Goal: Transaction & Acquisition: Purchase product/service

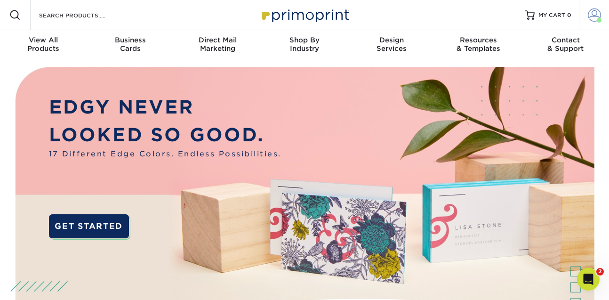
click at [593, 12] on span at bounding box center [594, 14] width 13 height 13
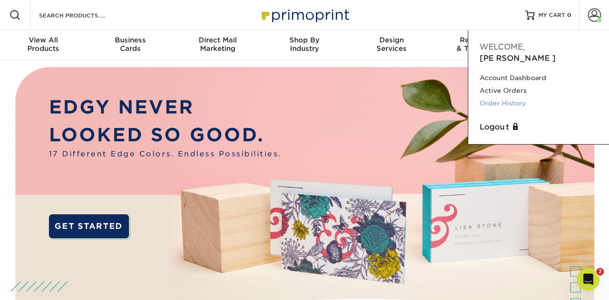
click at [519, 97] on link "Order History" at bounding box center [539, 103] width 118 height 13
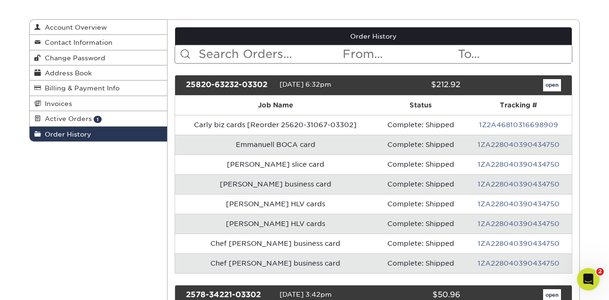
scroll to position [91, 0]
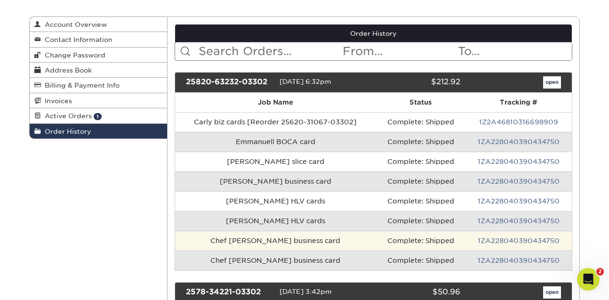
click at [322, 237] on td "Chef George business card" at bounding box center [275, 241] width 201 height 20
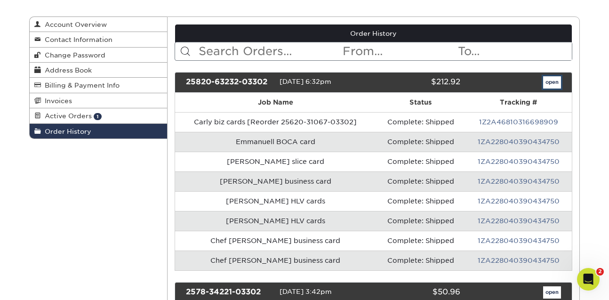
click at [557, 81] on link "open" at bounding box center [552, 82] width 18 height 12
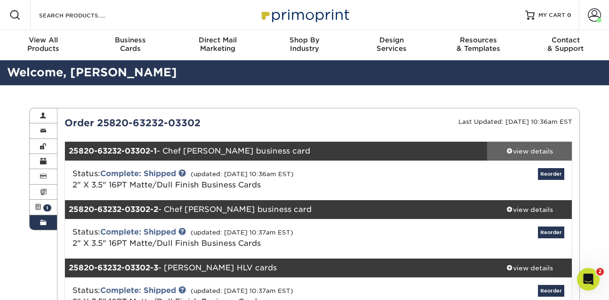
click at [542, 145] on link "view details" at bounding box center [529, 151] width 85 height 19
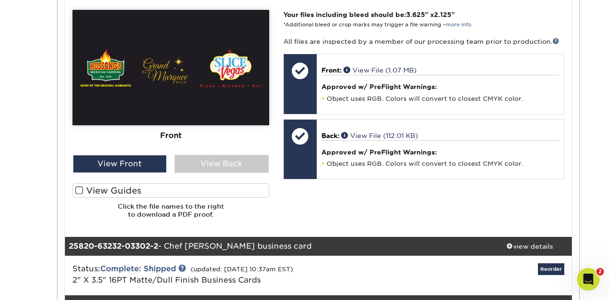
scroll to position [429, 0]
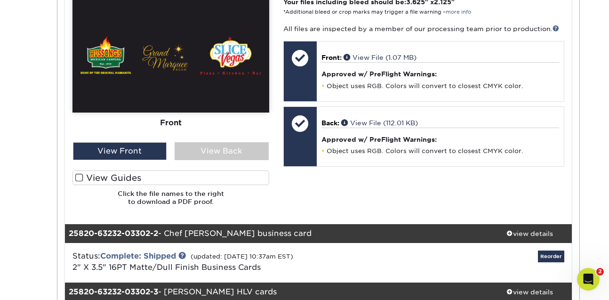
click at [257, 174] on label "View Guides" at bounding box center [170, 177] width 197 height 15
click at [0, 0] on input "View Guides" at bounding box center [0, 0] width 0 height 0
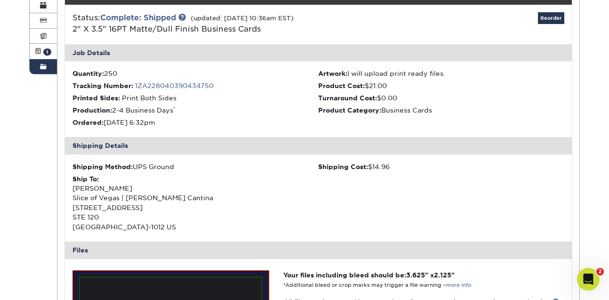
scroll to position [142, 0]
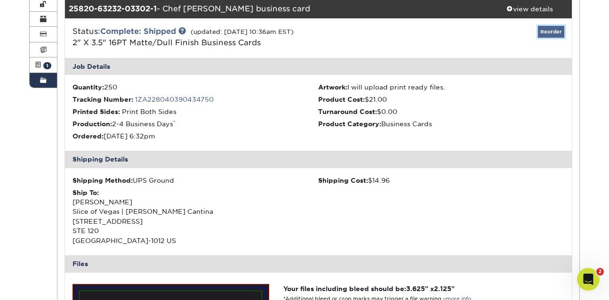
click at [548, 31] on link "Reorder" at bounding box center [551, 32] width 26 height 12
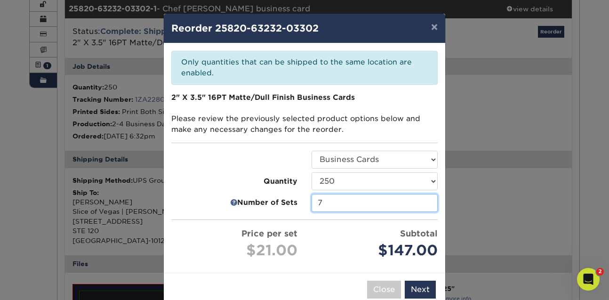
click at [415, 202] on input "7" at bounding box center [375, 203] width 126 height 18
type input "1"
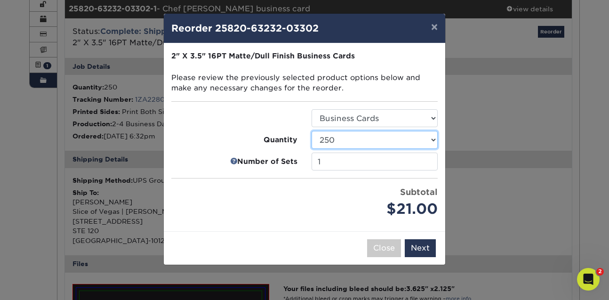
click at [312, 131] on select "100 250 500 1000 2500 5000 7500 10000 15000 20000 25000 30000 35000 40000 45000…" at bounding box center [375, 140] width 126 height 18
select select "6237a36b-b046-4ef6-8fed-6cb9c22a5ece"
click option "250" at bounding box center [0, 0] width 0 height 0
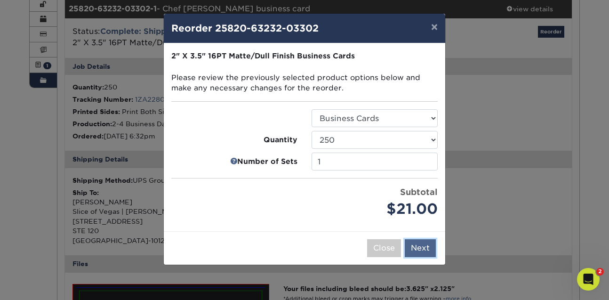
click at [410, 252] on button "Next" at bounding box center [420, 248] width 31 height 18
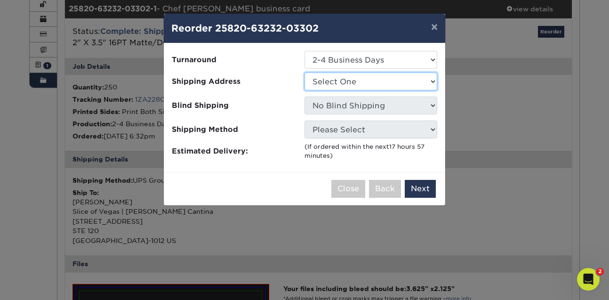
select select "41359"
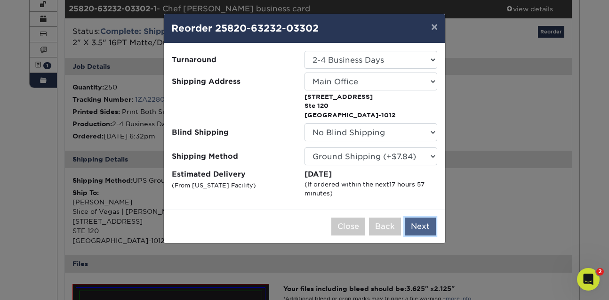
click at [426, 225] on button "Next" at bounding box center [420, 226] width 31 height 18
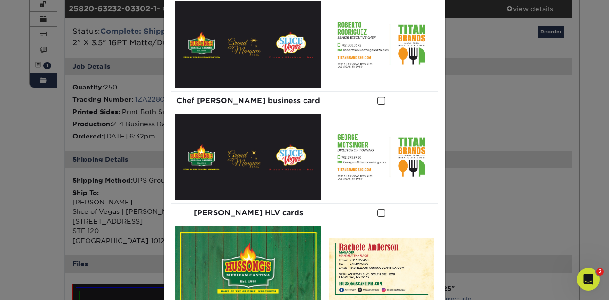
scroll to position [0, 0]
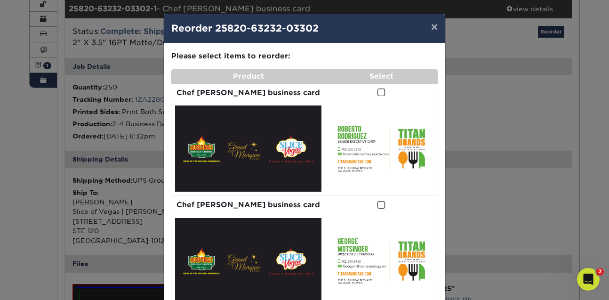
click at [377, 94] on span at bounding box center [381, 92] width 8 height 9
click at [0, 0] on input "checkbox" at bounding box center [0, 0] width 0 height 0
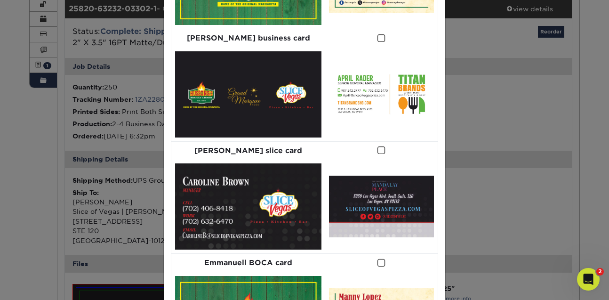
scroll to position [576, 0]
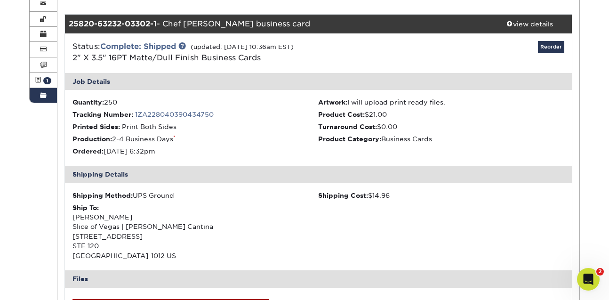
scroll to position [0, 0]
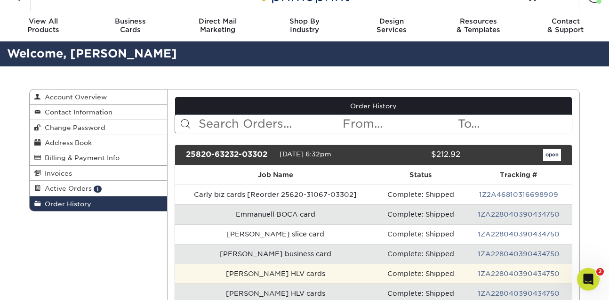
scroll to position [28, 0]
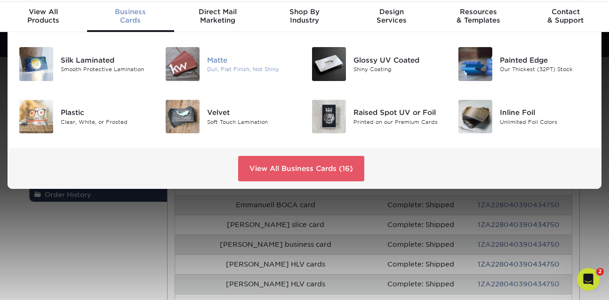
click at [196, 52] on img at bounding box center [183, 64] width 34 height 34
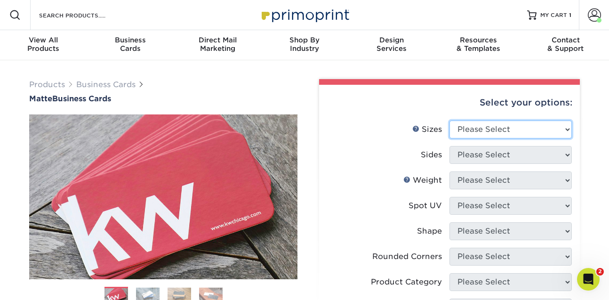
click at [537, 128] on select "Please Select 1.5" x 3.5" - Mini 1.75" x 3.5" - Mini 2" x 2" - Square 2" x 3" -…" at bounding box center [510, 129] width 122 height 18
select select "2.00x3.50"
click option "2" x 3.5" - Standard" at bounding box center [0, 0] width 0 height 0
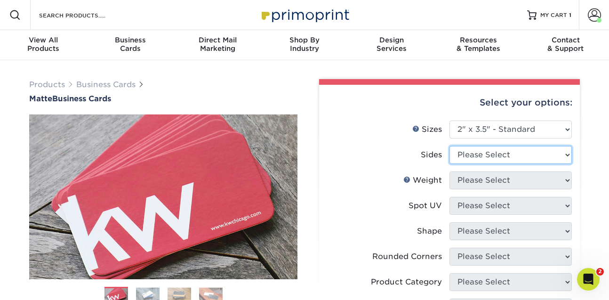
select select "13abbda7-1d64-4f25-8bb2-c179b224825d"
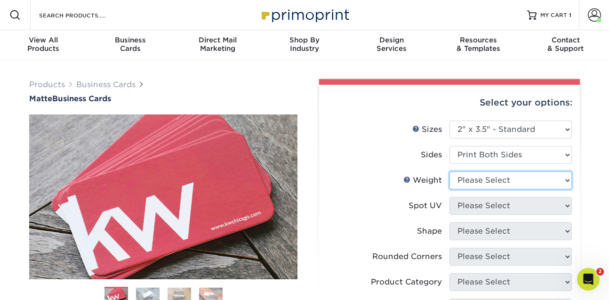
select select "16PT"
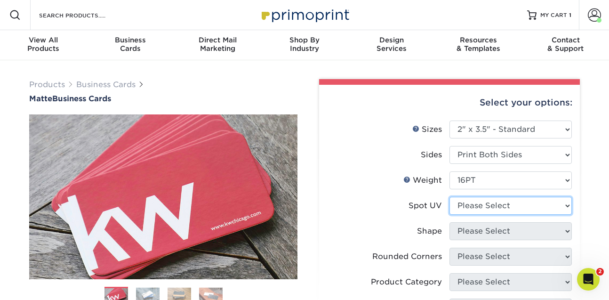
select select "3"
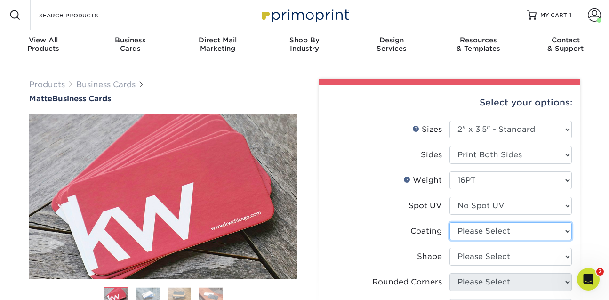
select select "121bb7b5-3b4d-429f-bd8d-bbf80e953313"
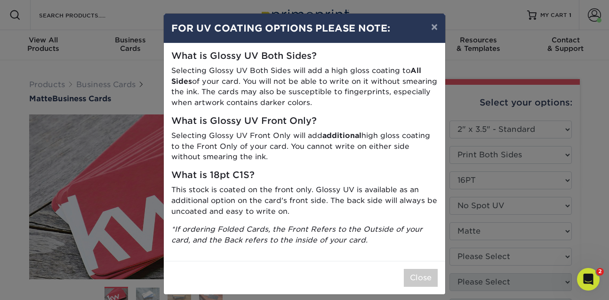
click at [489, 254] on div "× FOR UV COATING OPTIONS PLEASE NOTE: What is Glossy UV Both Sides? Selecting G…" at bounding box center [304, 150] width 609 height 300
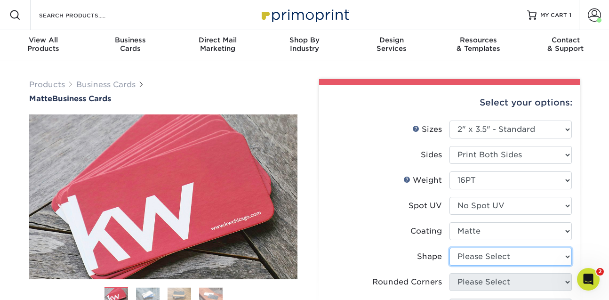
select select "standard"
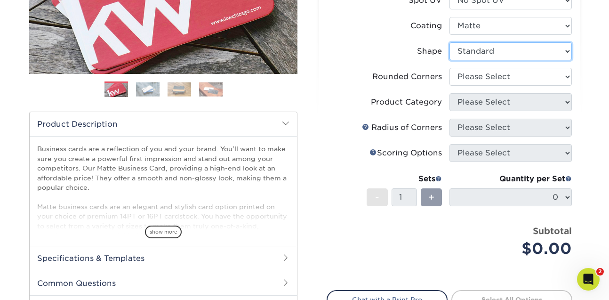
scroll to position [202, 0]
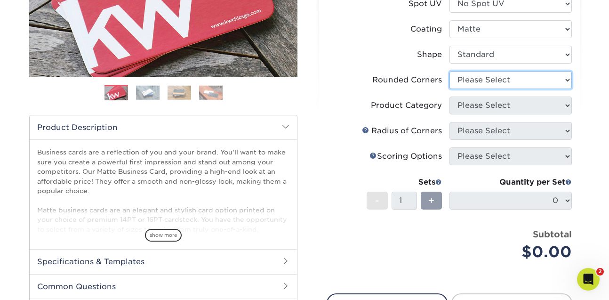
select select "0"
click option "No" at bounding box center [0, 0] width 0 height 0
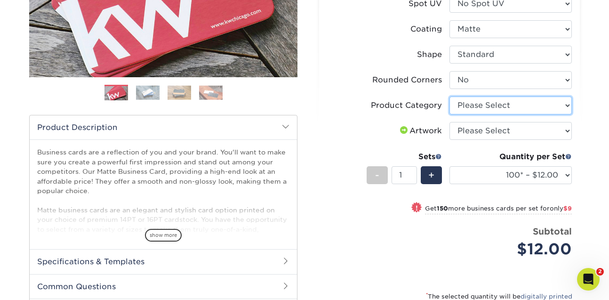
click at [535, 110] on select "Please Select Business Cards" at bounding box center [510, 105] width 122 height 18
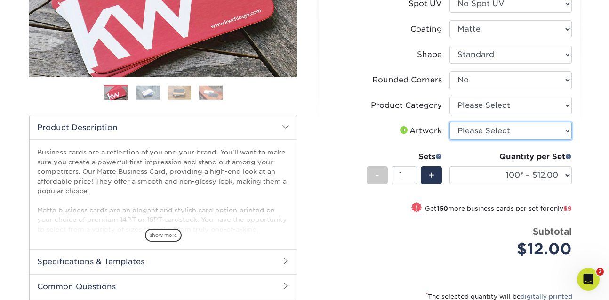
select select "upload"
click option "I will upload files" at bounding box center [0, 0] width 0 height 0
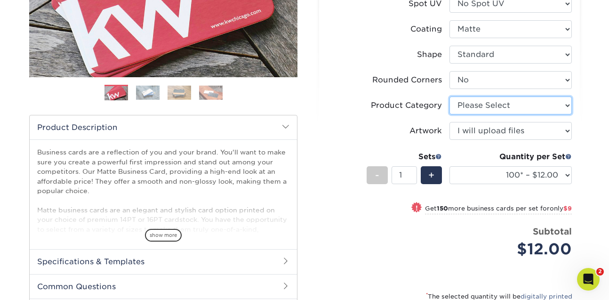
select select "3b5148f1-0588-4f88-a218-97bcfdce65c1"
click option "Business Cards" at bounding box center [0, 0] width 0 height 0
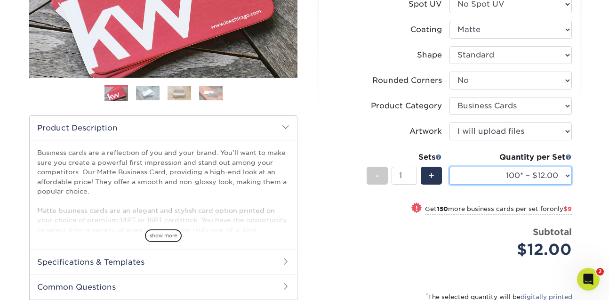
click at [449, 167] on select "100* – $12.00 250* – $21.00 500 – $42.00 1000 – $53.00 2500 – $95.00 5000 – $18…" at bounding box center [510, 176] width 122 height 18
select select "250* – $21.00"
click option "250* – $21.00" at bounding box center [0, 0] width 0 height 0
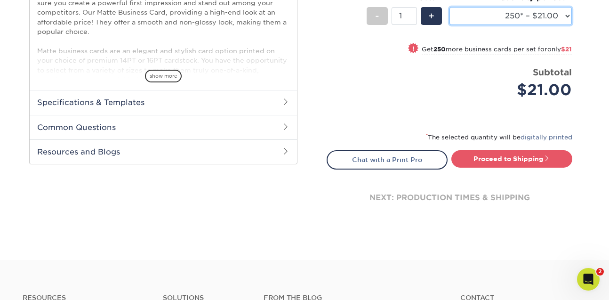
scroll to position [377, 0]
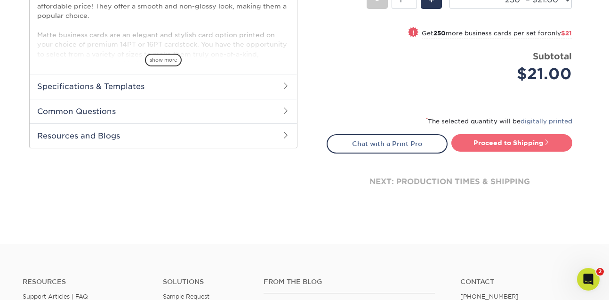
click at [508, 145] on link "Proceed to Shipping" at bounding box center [511, 142] width 121 height 17
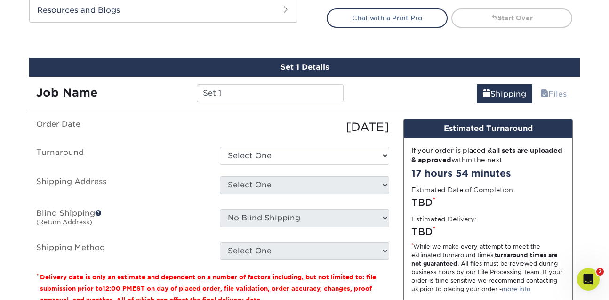
scroll to position [537, 0]
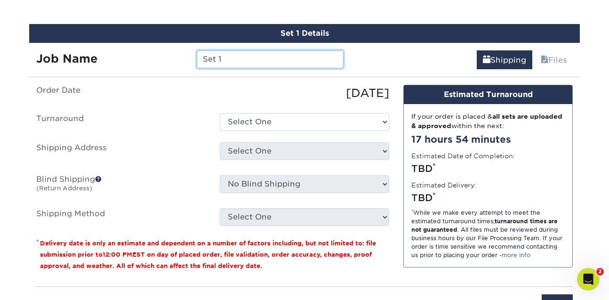
click at [255, 56] on input "Set 1" at bounding box center [270, 59] width 146 height 18
type input "[PERSON_NAME] slice cards"
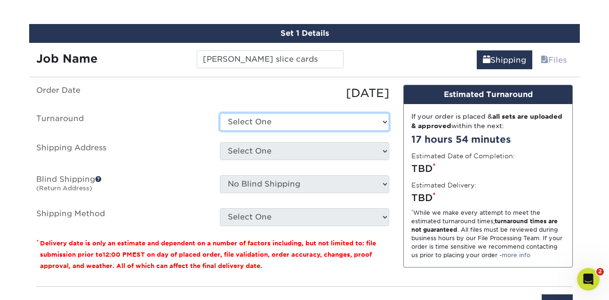
select select "23721297-b68b-4846-ba83-3171e6bd9d78"
click option "2-4 Business Days" at bounding box center [0, 0] width 0 height 0
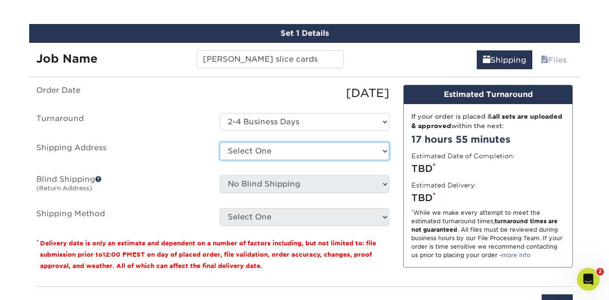
select select "41359"
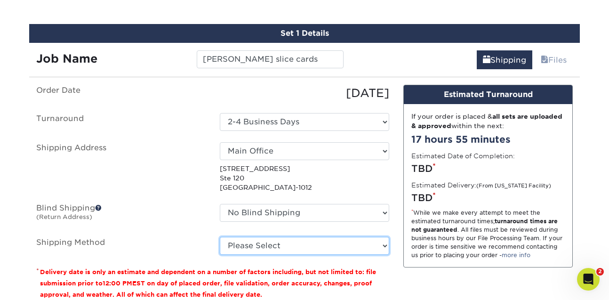
click at [261, 243] on select "Please Select Ground Shipping (+$7.84) 3 Day Shipping Service (+$15.34) 2 Day A…" at bounding box center [304, 246] width 169 height 18
select select "03"
click option "Ground Shipping (+$7.84)" at bounding box center [0, 0] width 0 height 0
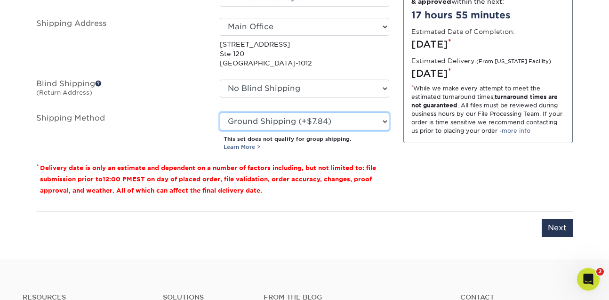
scroll to position [740, 0]
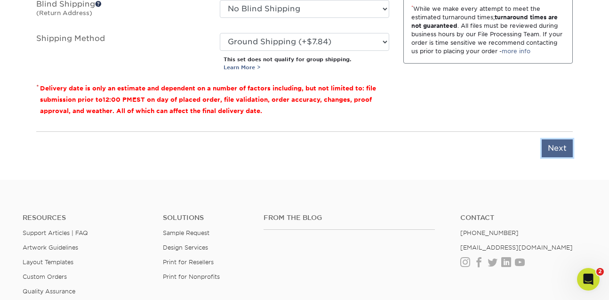
click at [548, 146] on input "Next" at bounding box center [557, 148] width 31 height 18
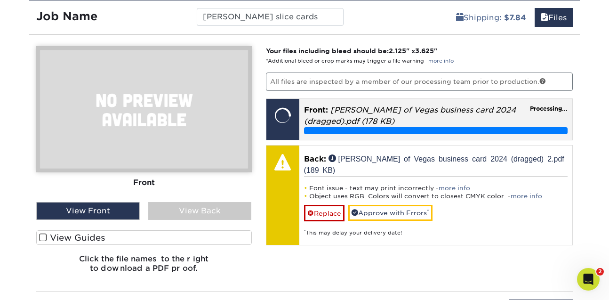
scroll to position [574, 0]
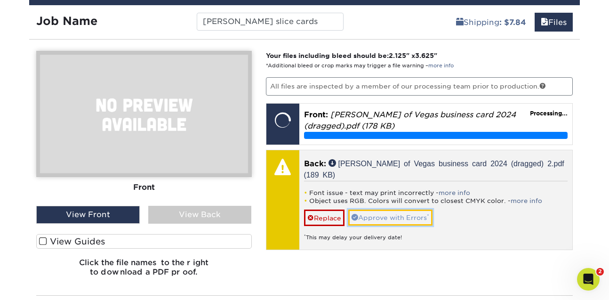
click at [371, 214] on link "Approve with Errors *" at bounding box center [390, 217] width 84 height 16
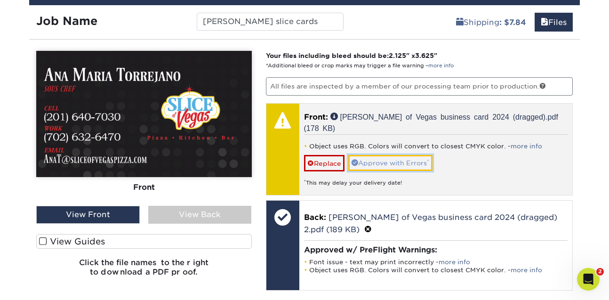
click at [360, 155] on link "Approve with Errors *" at bounding box center [390, 163] width 84 height 16
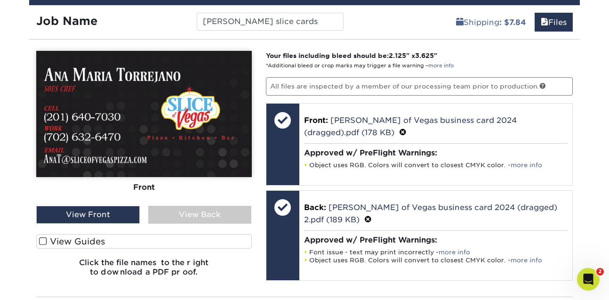
click at [129, 242] on label "View Guides" at bounding box center [144, 241] width 216 height 15
click at [0, 0] on input "View Guides" at bounding box center [0, 0] width 0 height 0
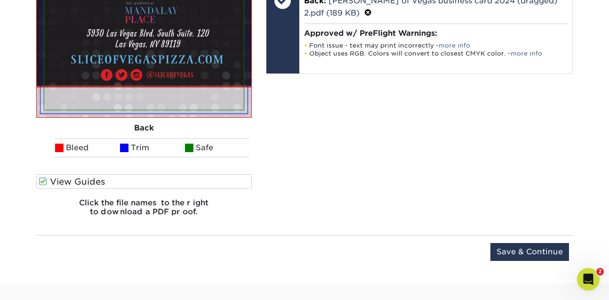
scroll to position [785, 0]
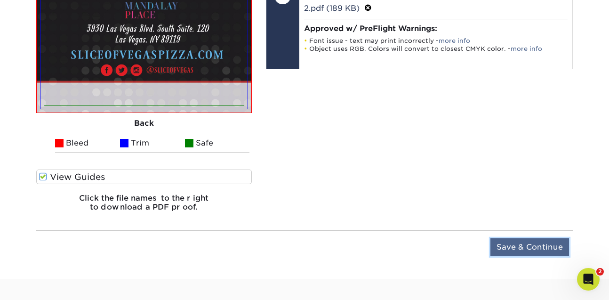
click at [513, 252] on input "Save & Continue" at bounding box center [529, 247] width 79 height 18
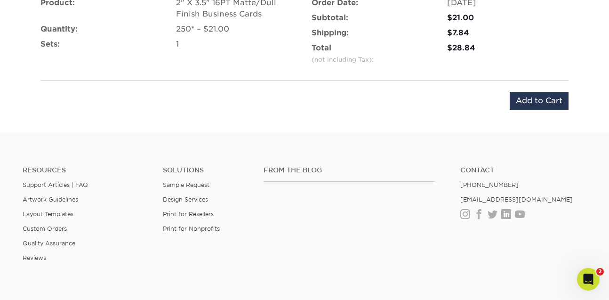
scroll to position [647, 0]
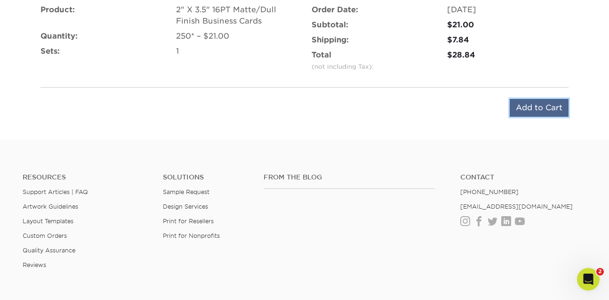
click at [545, 108] on input "Add to Cart" at bounding box center [539, 108] width 59 height 18
click at [545, 108] on div "Submitting..." at bounding box center [533, 108] width 72 height 19
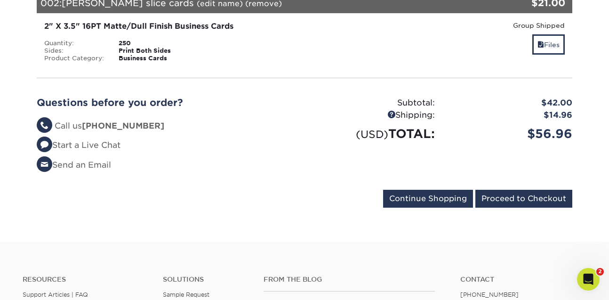
scroll to position [348, 0]
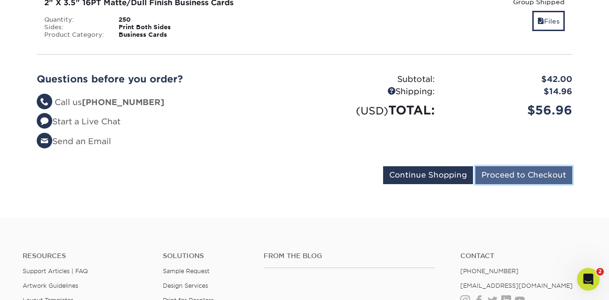
click at [509, 171] on input "Proceed to Checkout" at bounding box center [523, 175] width 97 height 18
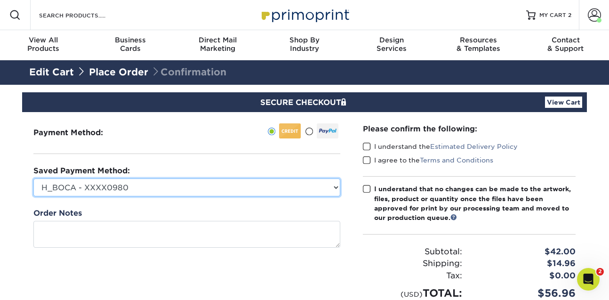
click at [33, 178] on select "H_BOCA - XXXX0980 Visa - XXXX6349 Visa - XXXX6349 Visa - XXXX6629 TITAN CARD - …" at bounding box center [186, 187] width 307 height 18
select select "58903"
click option "Visa - XXXX2275" at bounding box center [0, 0] width 0 height 0
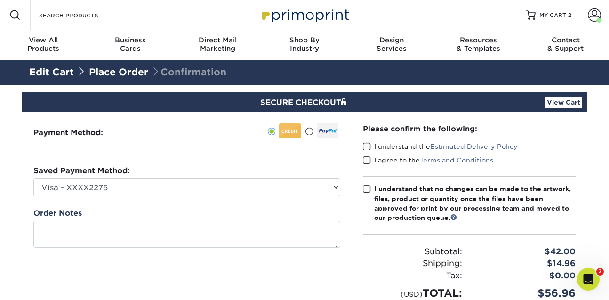
click at [368, 148] on span at bounding box center [367, 146] width 8 height 9
click at [0, 0] on input "I understand the Estimated Delivery Policy" at bounding box center [0, 0] width 0 height 0
click at [366, 158] on span at bounding box center [367, 160] width 8 height 9
click at [0, 0] on input "I agree to the Terms and Conditions" at bounding box center [0, 0] width 0 height 0
click at [369, 187] on span at bounding box center [367, 188] width 8 height 9
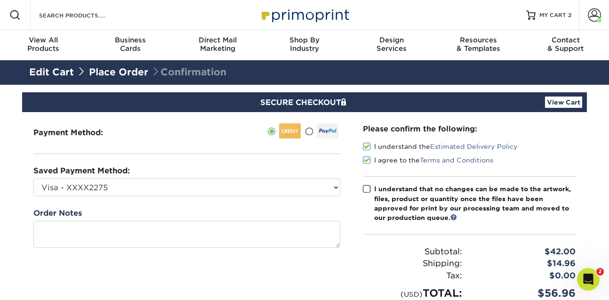
click at [0, 0] on input "I understand that no changes can be made to the artwork, files, product or quan…" at bounding box center [0, 0] width 0 height 0
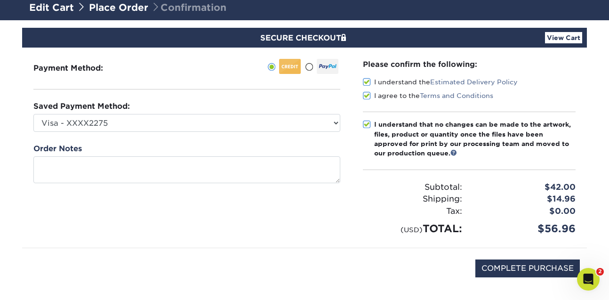
scroll to position [76, 0]
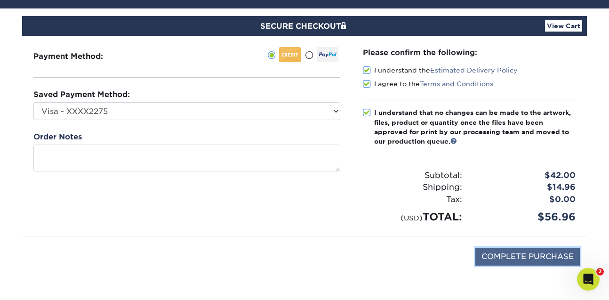
click at [492, 251] on input "COMPLETE PURCHASE" at bounding box center [527, 257] width 104 height 18
type input "PROCESSING, PLEASE WAIT..."
